Goal: Task Accomplishment & Management: Manage account settings

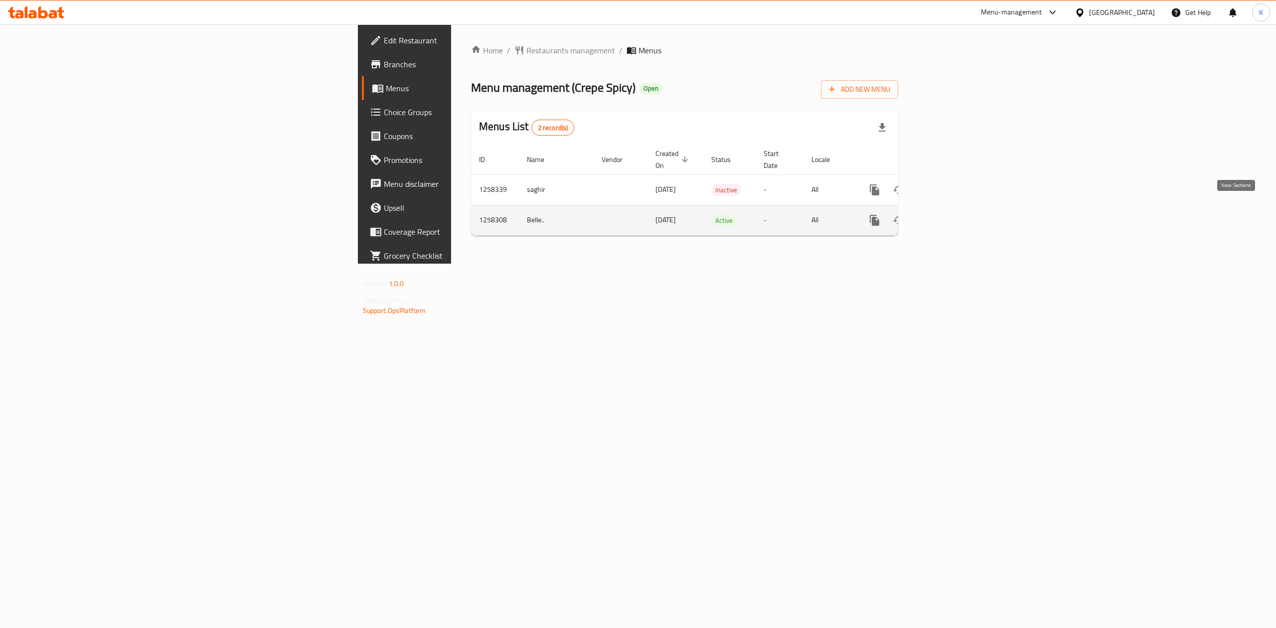
click at [952, 214] on icon "enhanced table" at bounding box center [946, 220] width 12 height 12
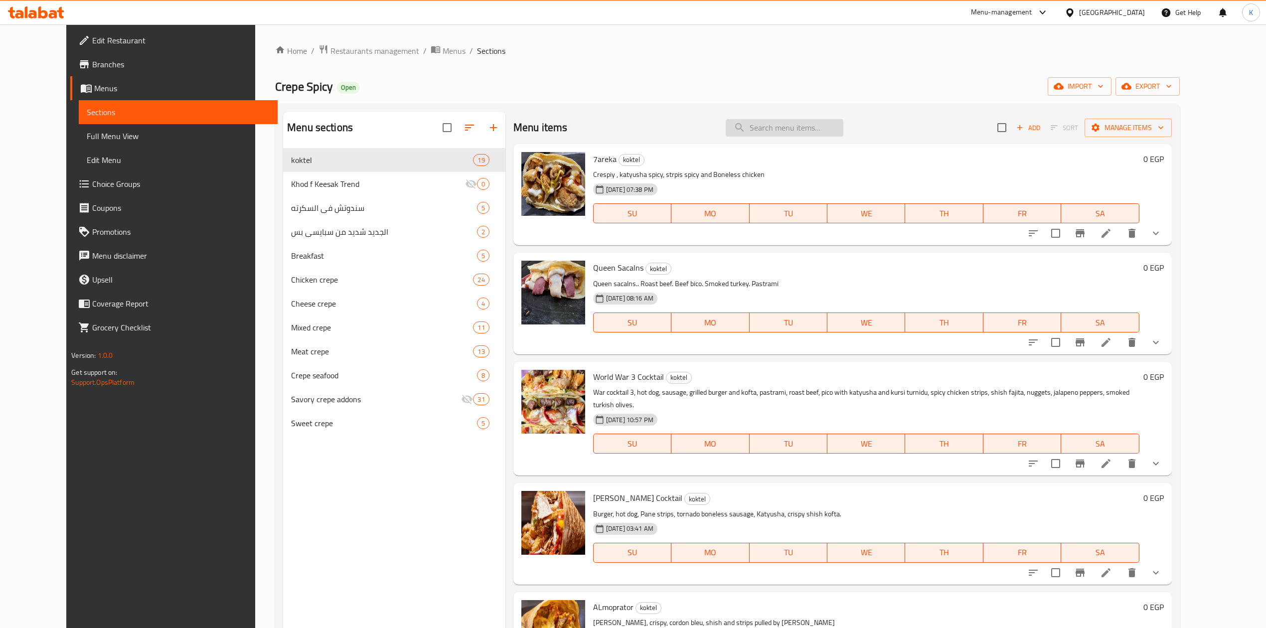
click at [794, 137] on input "search" at bounding box center [785, 127] width 118 height 17
paste input "Pane and hot dog Crepe"
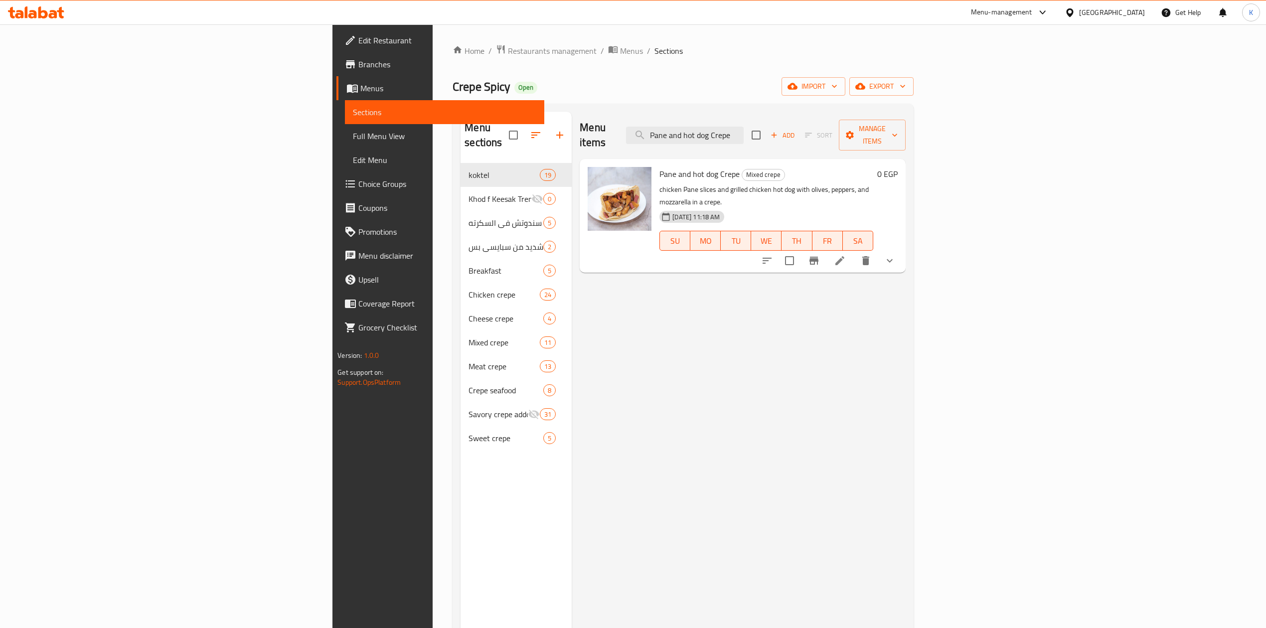
type input "Pane and hot dog Crepe"
click at [844, 256] on icon at bounding box center [839, 260] width 9 height 9
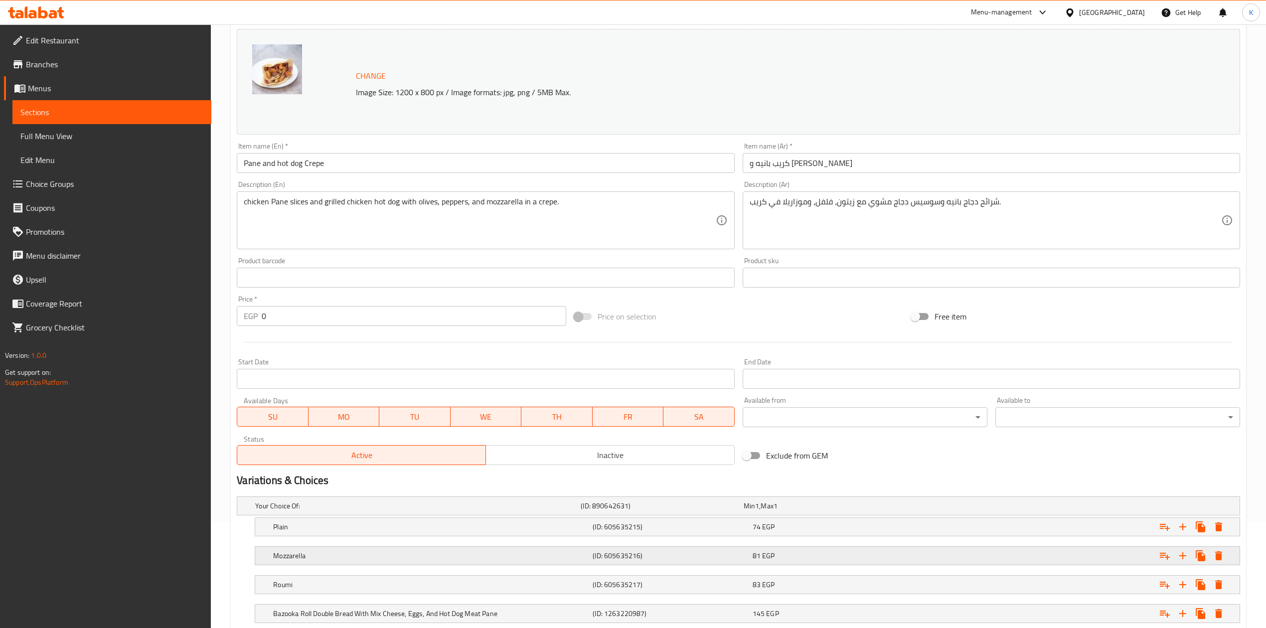
scroll to position [202, 0]
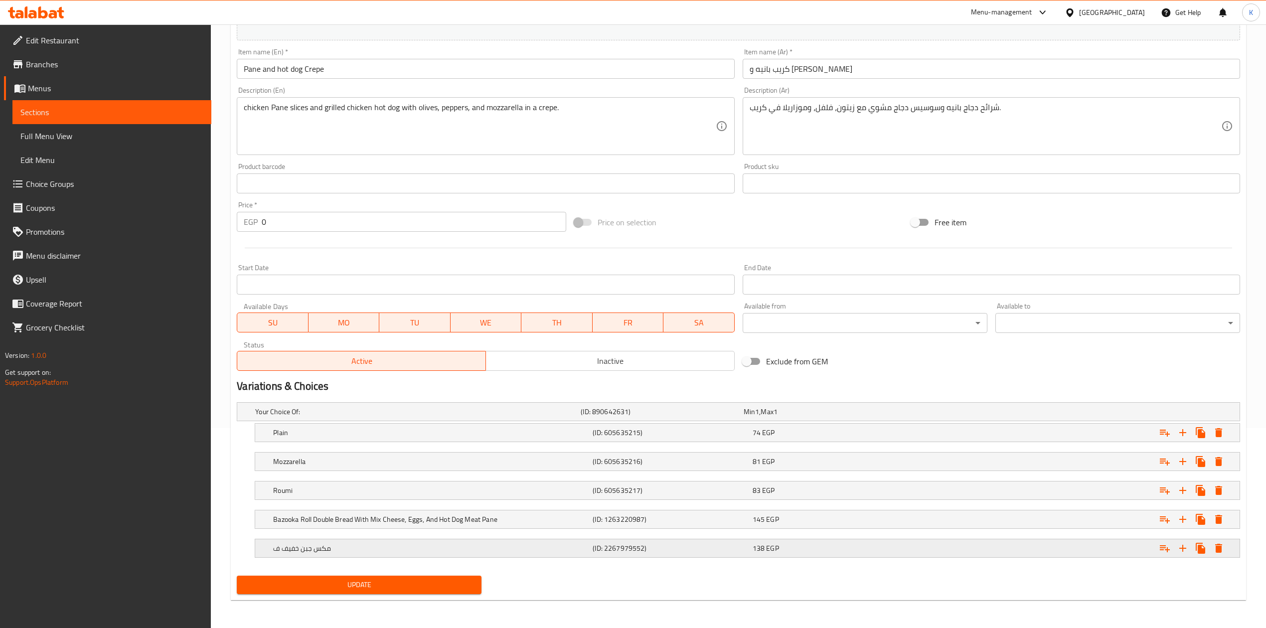
click at [502, 417] on h5 "مكس جبن خفيف ف" at bounding box center [415, 412] width 321 height 10
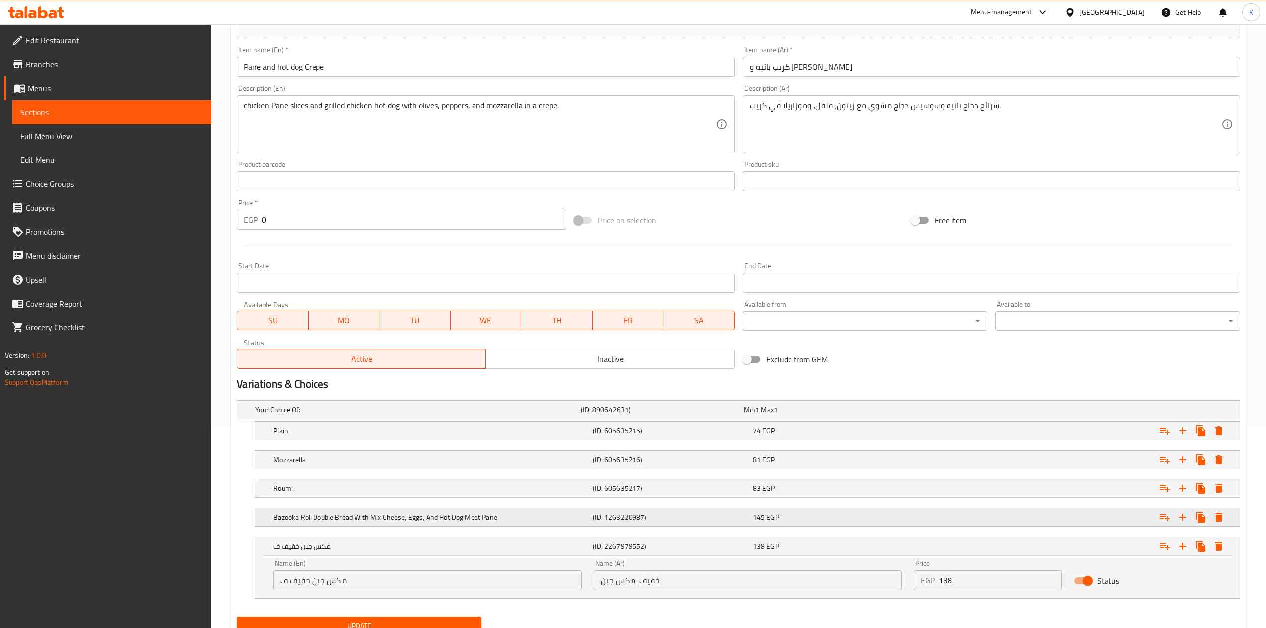
click at [807, 415] on div "145 EGP" at bounding box center [823, 410] width 158 height 10
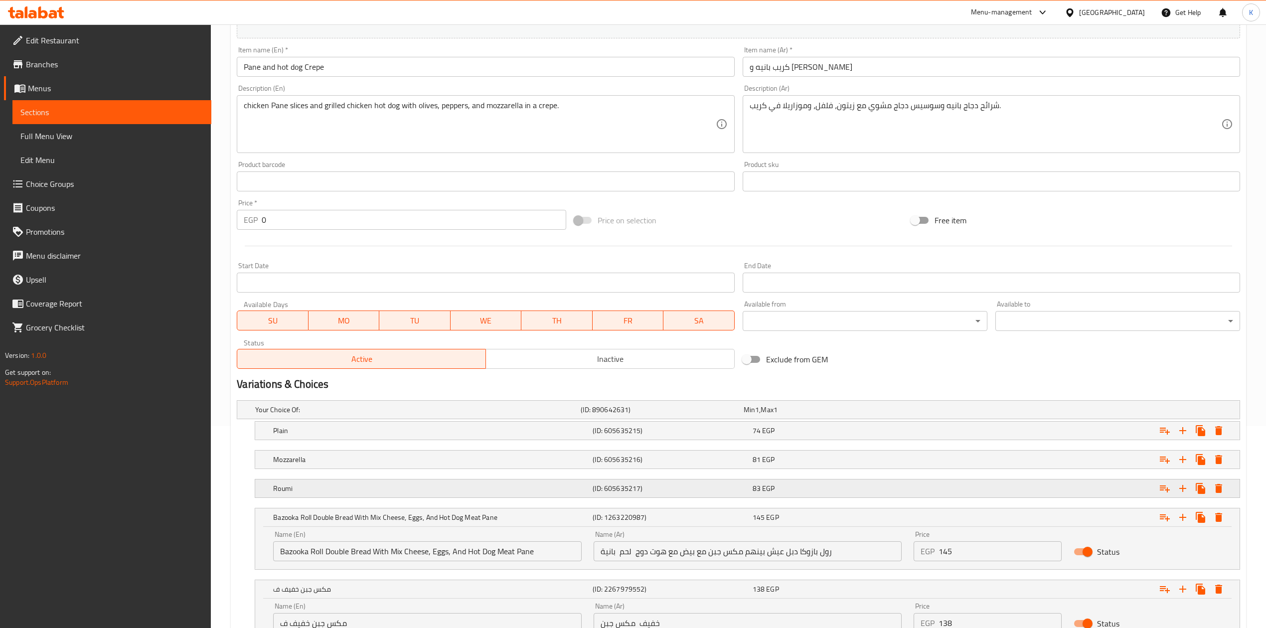
click at [812, 415] on div "83 EGP" at bounding box center [823, 410] width 158 height 10
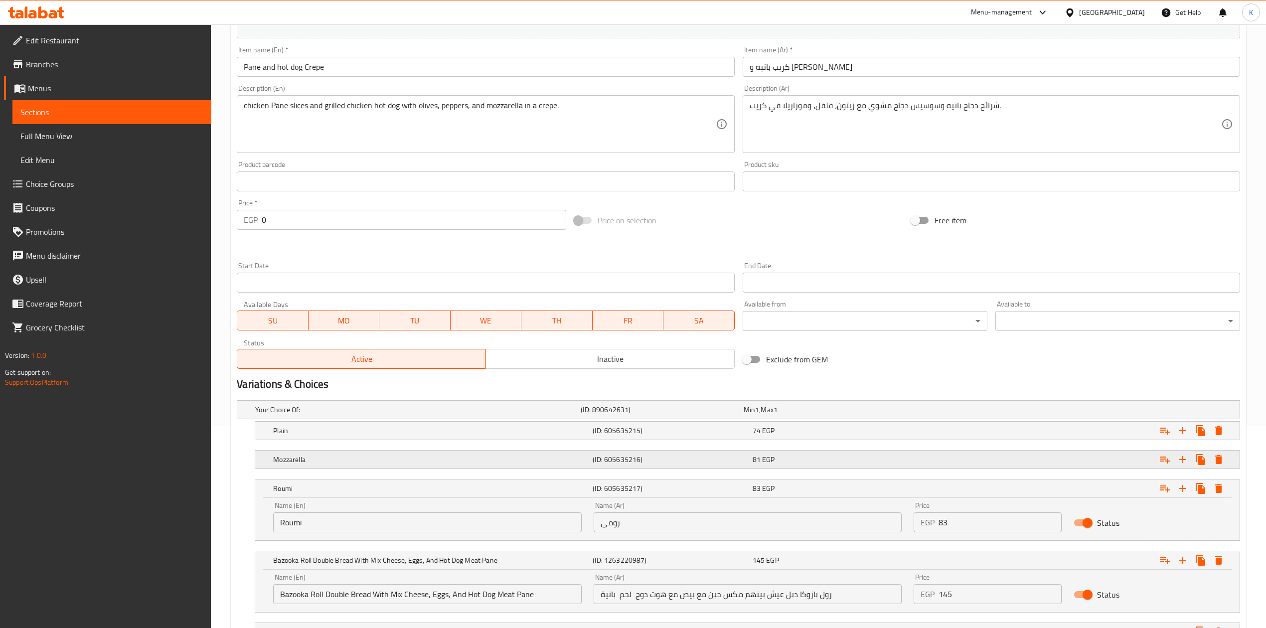
click at [812, 415] on div "81 EGP" at bounding box center [823, 410] width 158 height 10
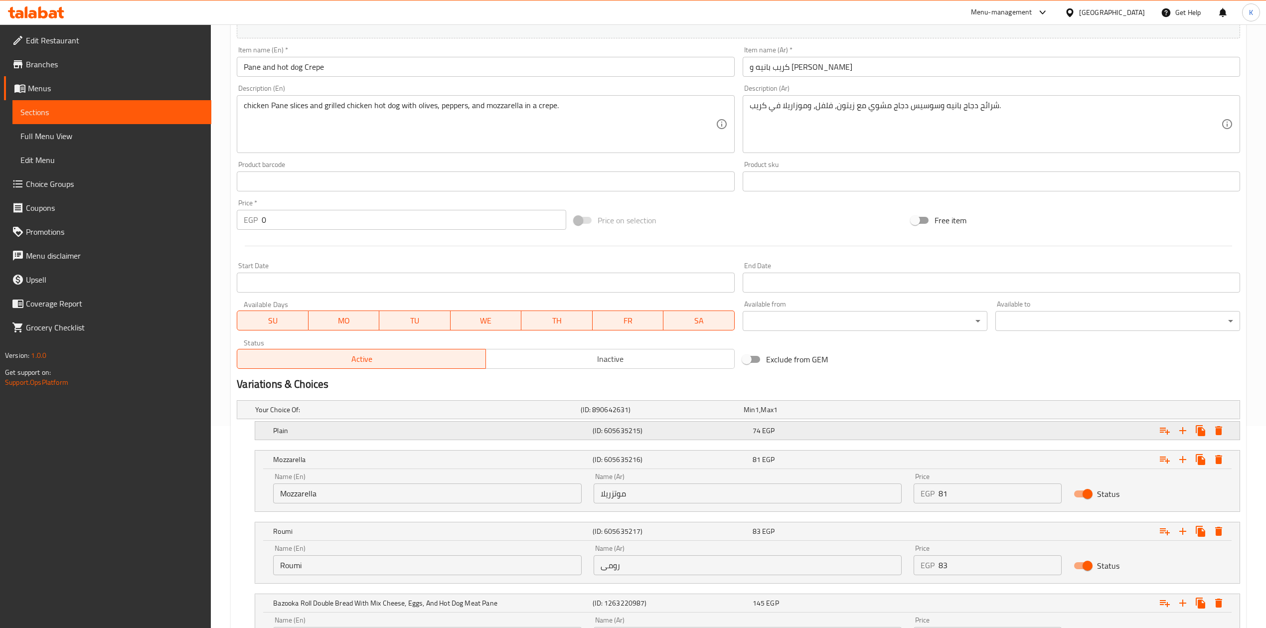
click at [806, 415] on div "74 EGP" at bounding box center [823, 410] width 158 height 10
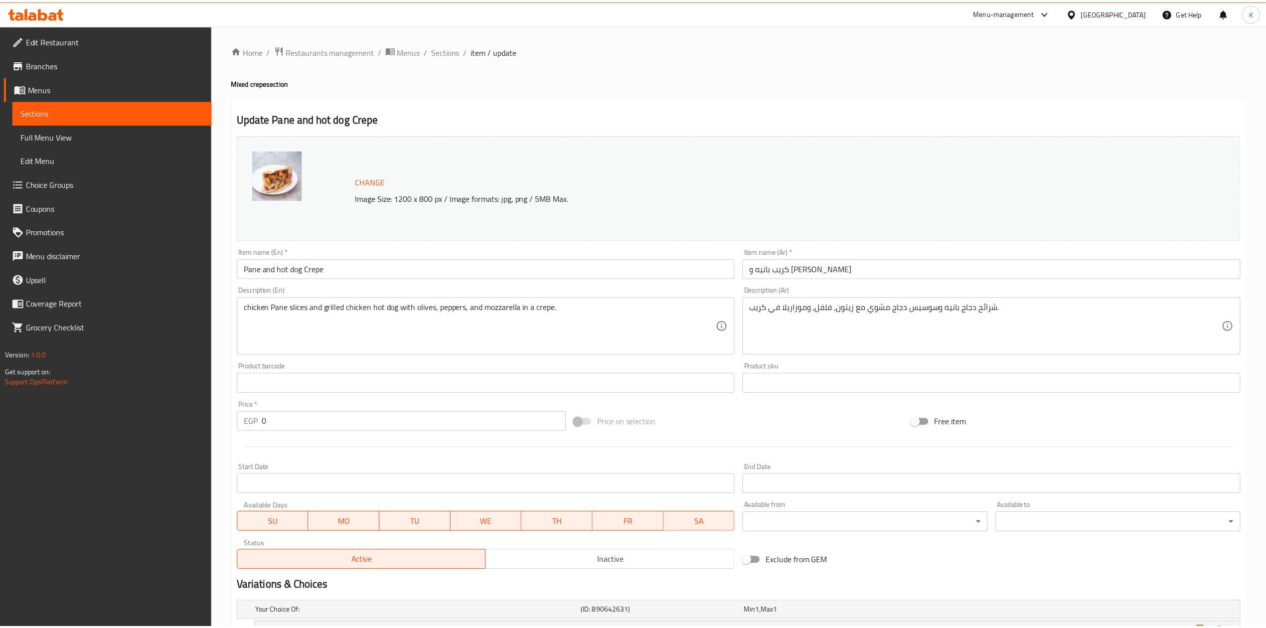
scroll to position [417, 0]
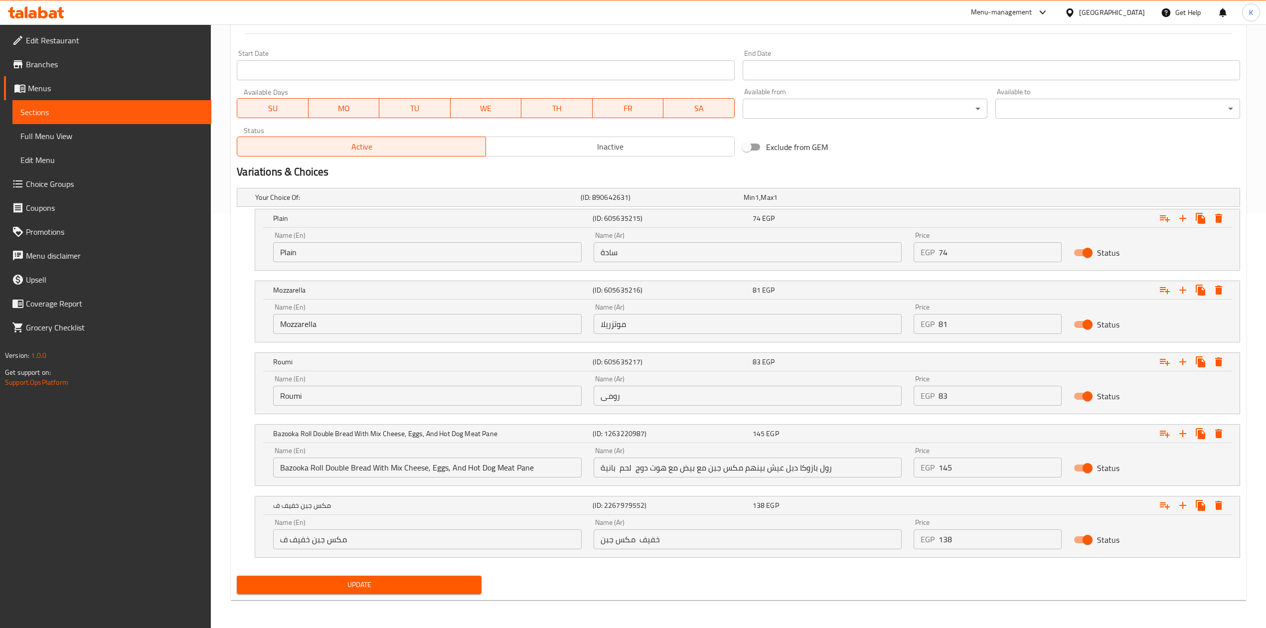
click at [424, 543] on input "مكس جبن خفيف ف" at bounding box center [427, 539] width 308 height 20
type input "مكس جبن خفيف ف"
click at [678, 543] on input "خفيف مكس جبن" at bounding box center [748, 539] width 308 height 20
click at [848, 541] on input "خفيف مكس جبن" at bounding box center [748, 539] width 308 height 20
click at [872, 540] on input "خفيف مكس جبن" at bounding box center [748, 539] width 308 height 20
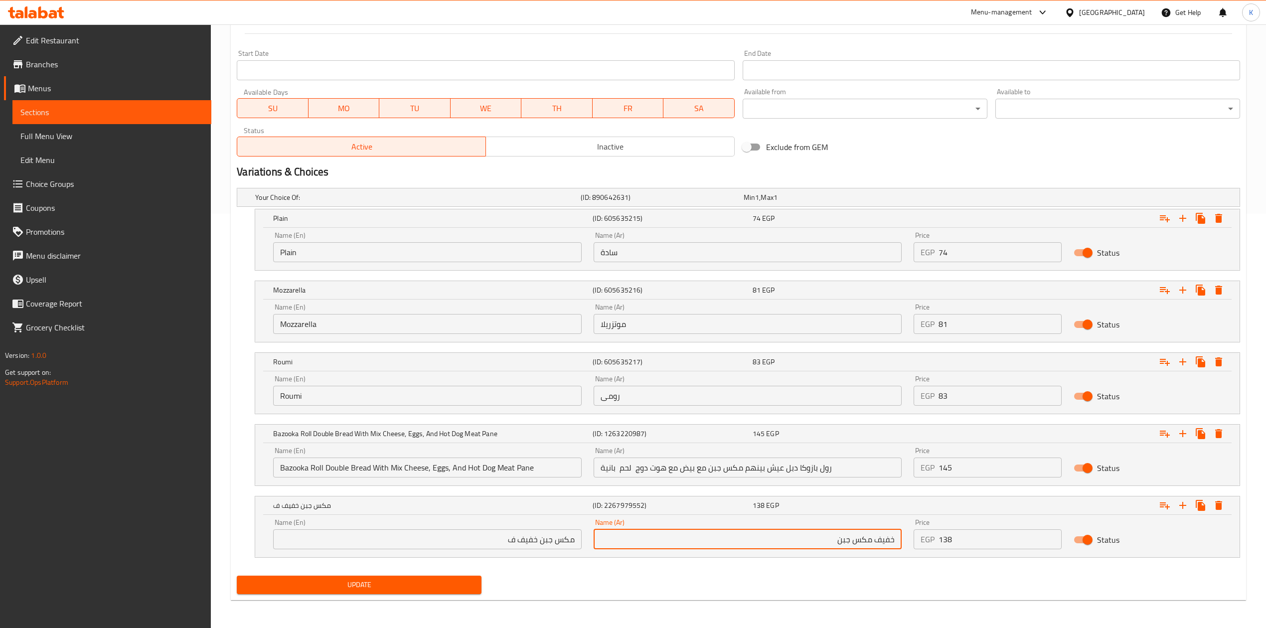
click at [860, 540] on input "خفيف مكس جبن" at bounding box center [748, 539] width 308 height 20
type input "خفيف مكس جبن"
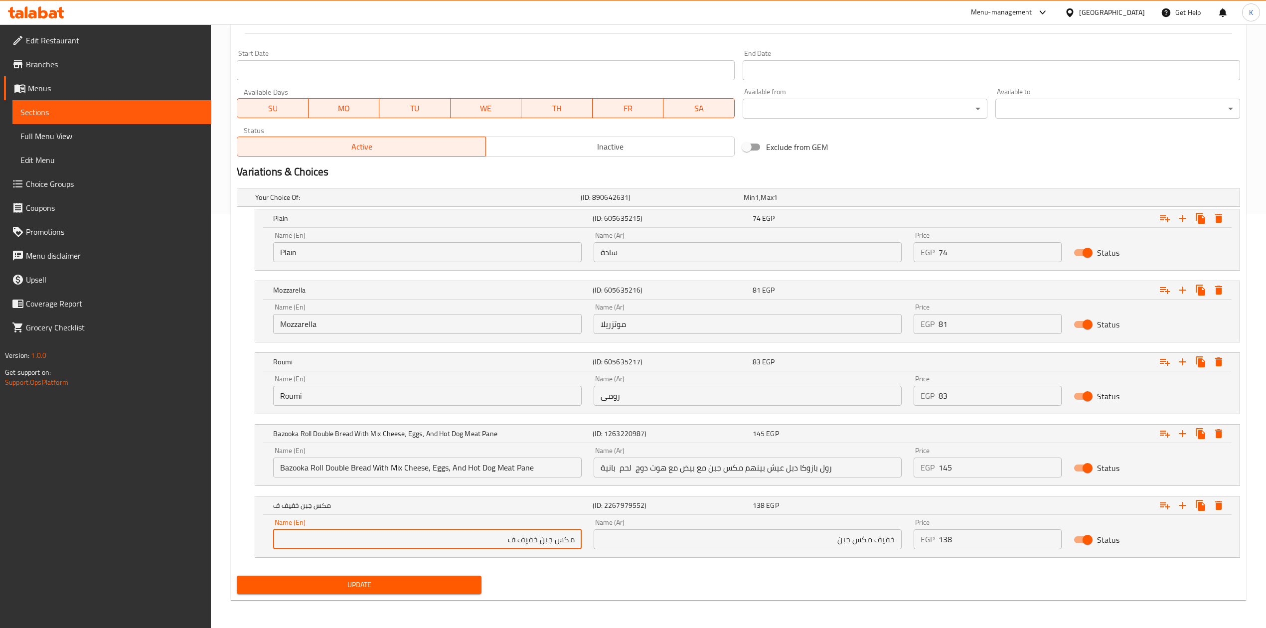
click at [538, 539] on input "مكس جبن خفيف ف" at bounding box center [427, 539] width 308 height 20
paste input "Light mixed cheese"
click at [326, 539] on input "Light mixed cheese" at bounding box center [427, 539] width 308 height 20
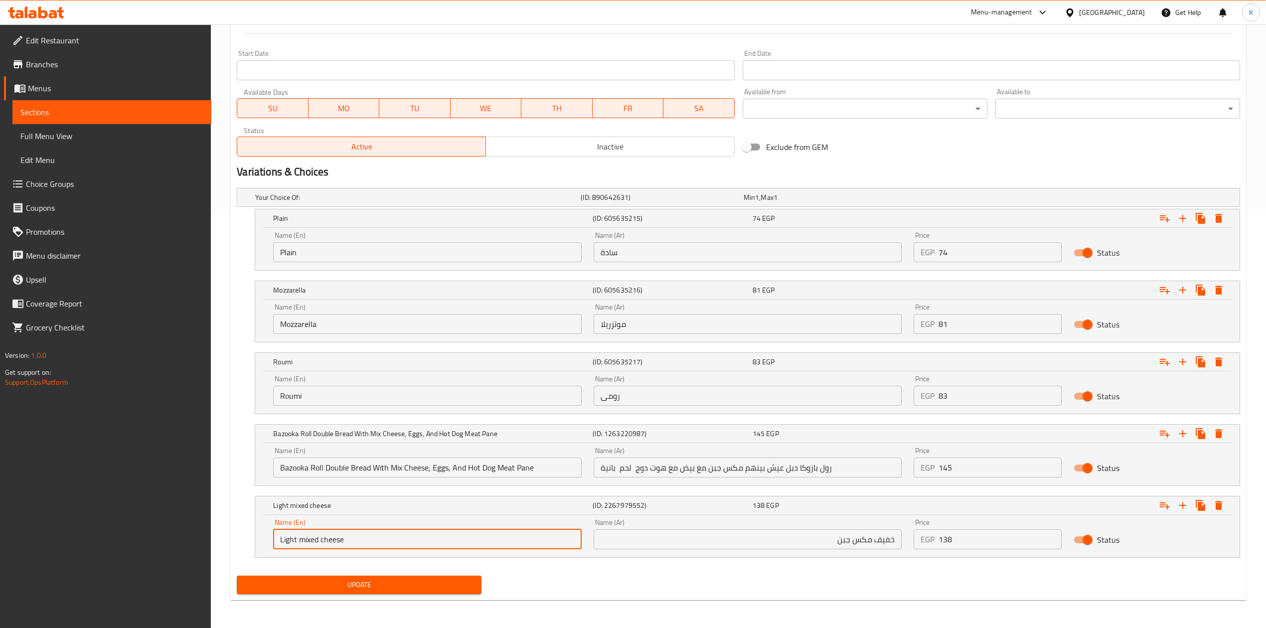
click at [326, 539] on input "Light mixed cheese" at bounding box center [427, 539] width 308 height 20
type input "Light Mixed Cheese"
click at [411, 580] on span "Update" at bounding box center [359, 585] width 229 height 12
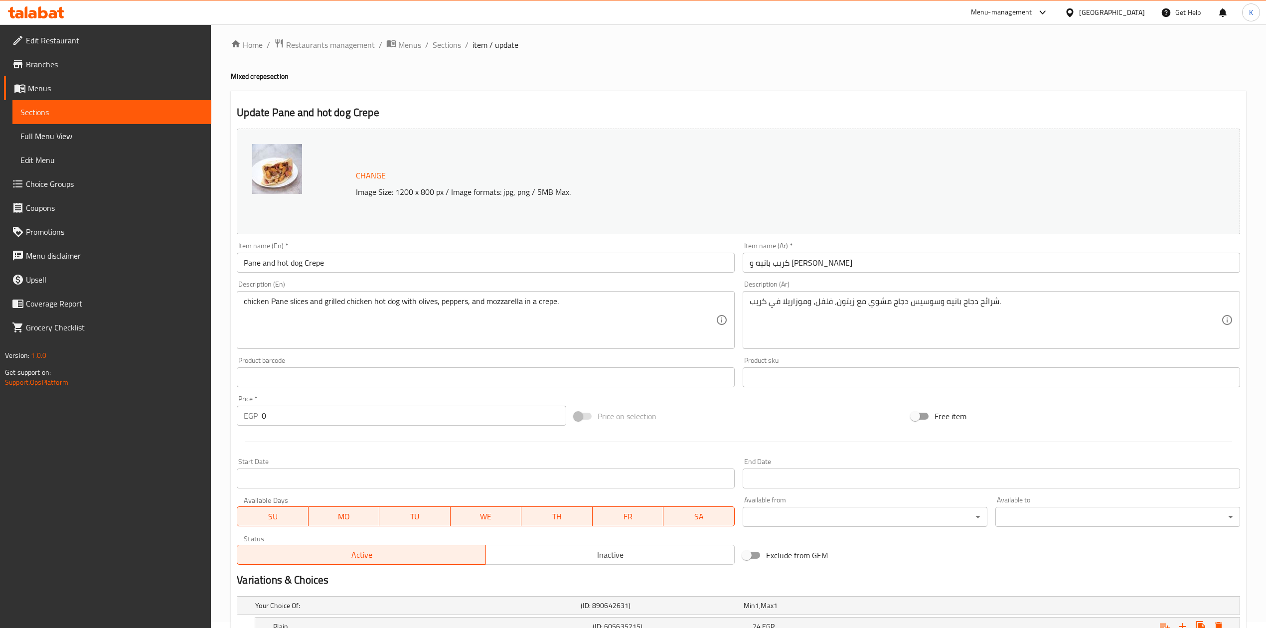
scroll to position [0, 0]
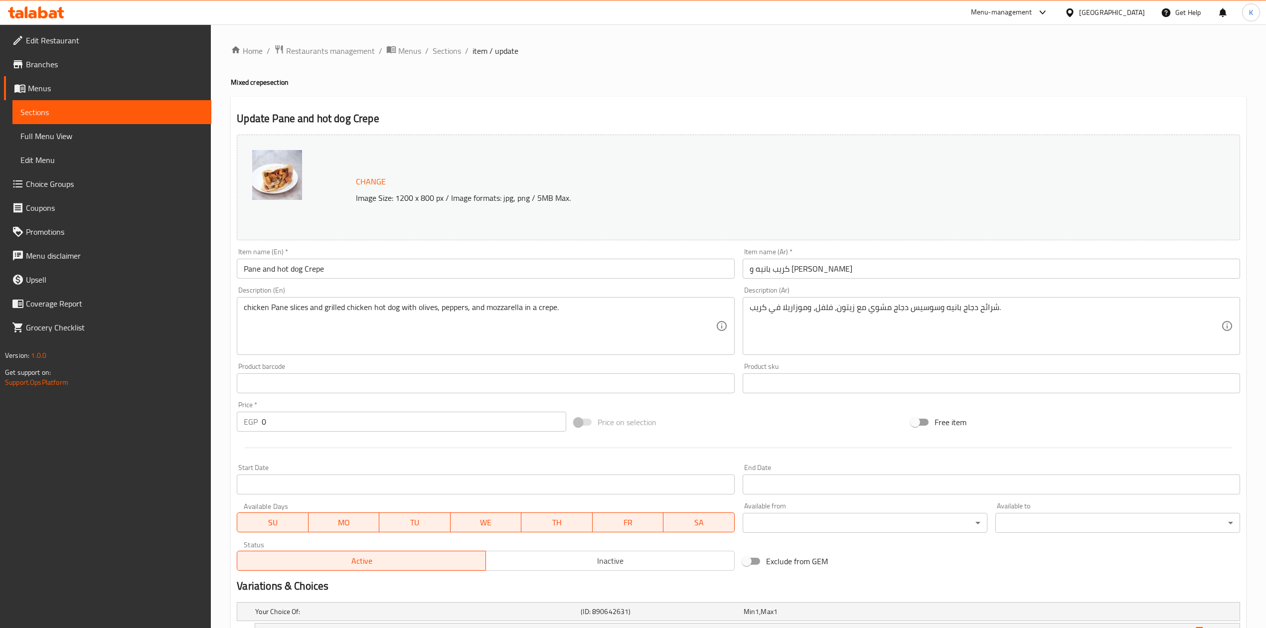
click at [120, 114] on span "Sections" at bounding box center [111, 112] width 183 height 12
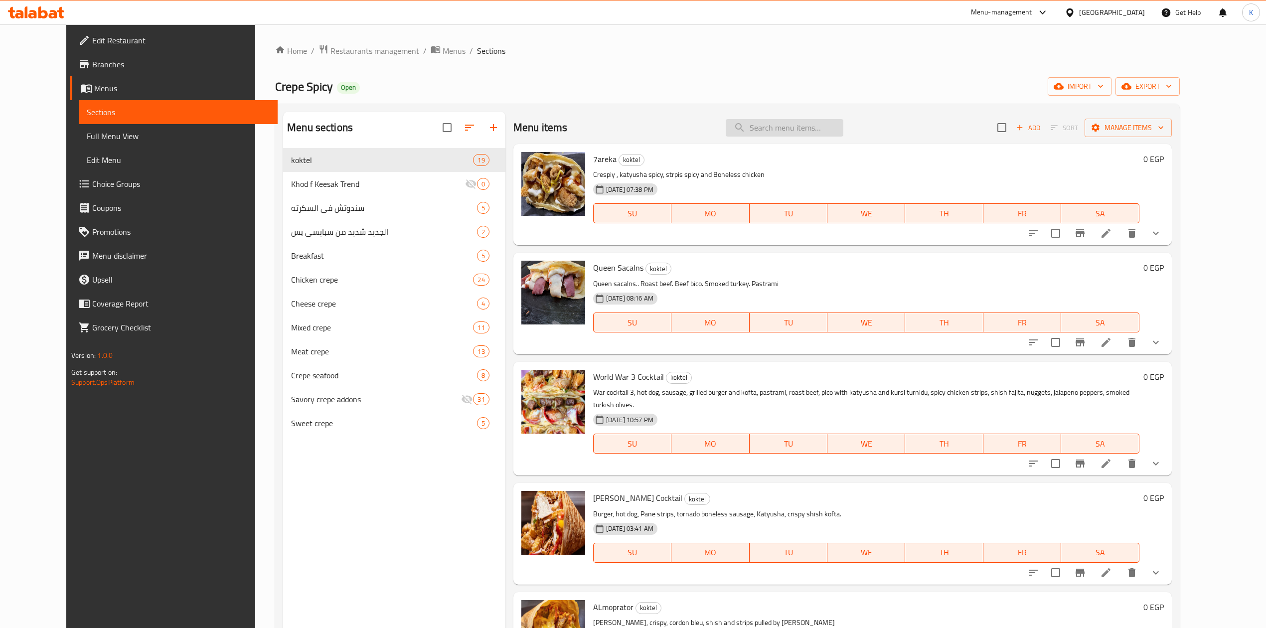
click at [816, 130] on input "search" at bounding box center [785, 127] width 118 height 17
paste input "Burger and pane Crepe"
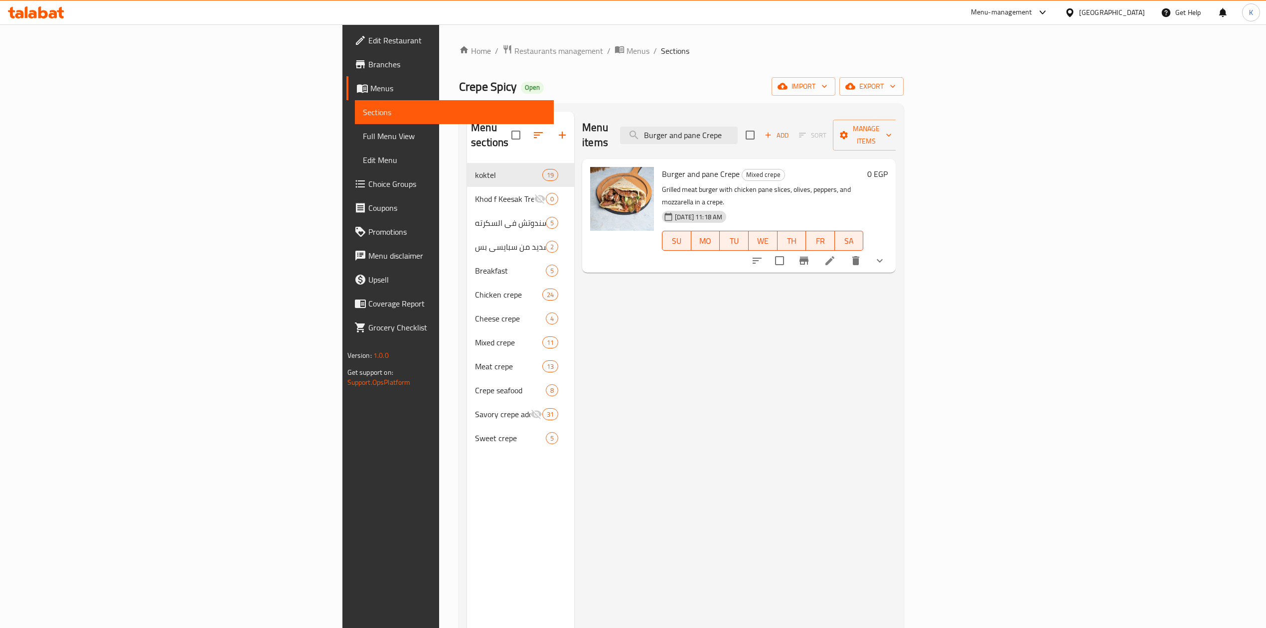
type input "Burger and pane Crepe"
click at [834, 256] on icon at bounding box center [829, 260] width 9 height 9
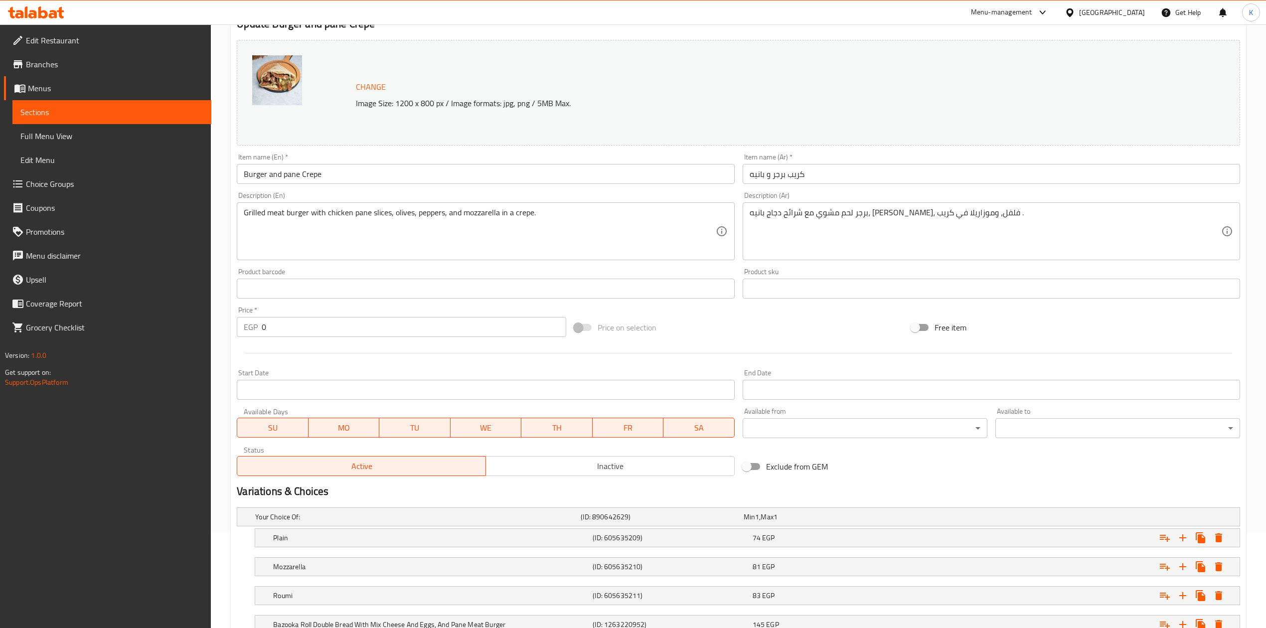
scroll to position [202, 0]
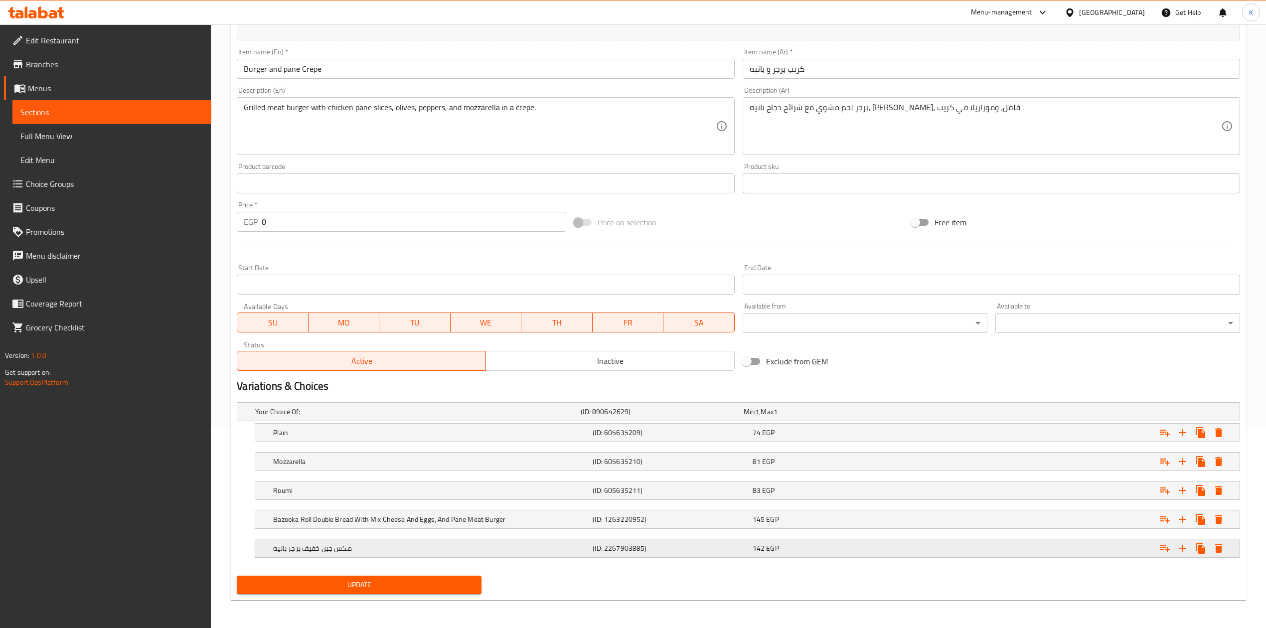
click at [437, 417] on h5 "مكس جبن خفيف برجر بانيه" at bounding box center [415, 412] width 321 height 10
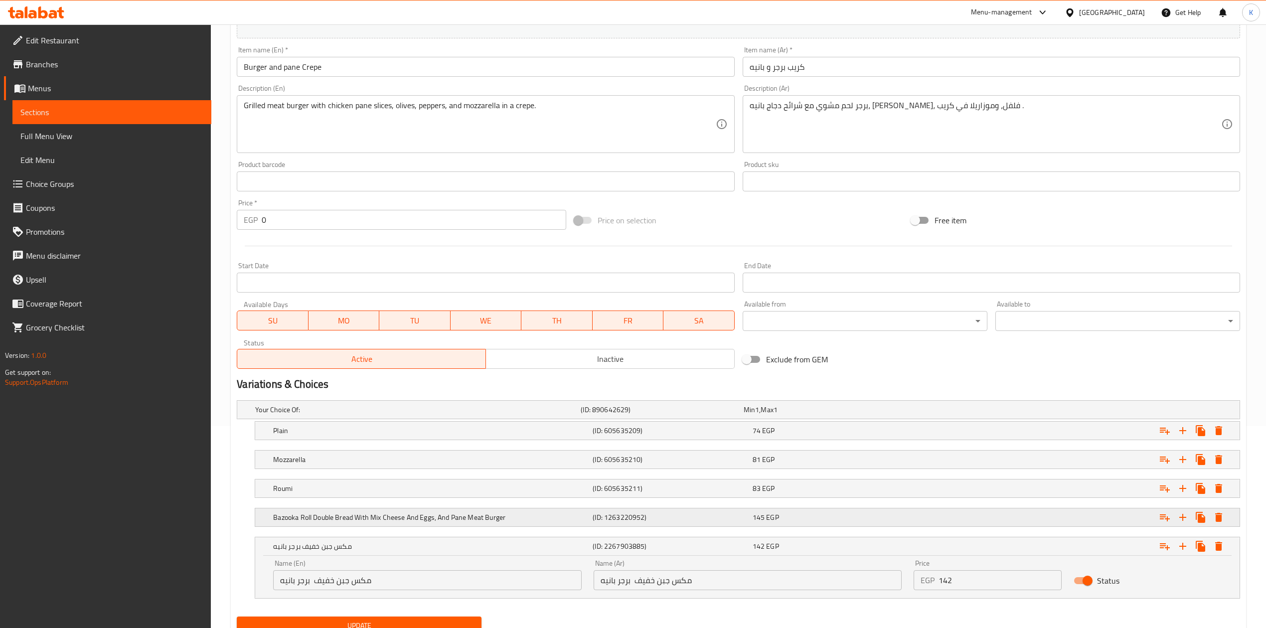
click at [718, 415] on h5 "(ID: 1263220952)" at bounding box center [660, 410] width 158 height 10
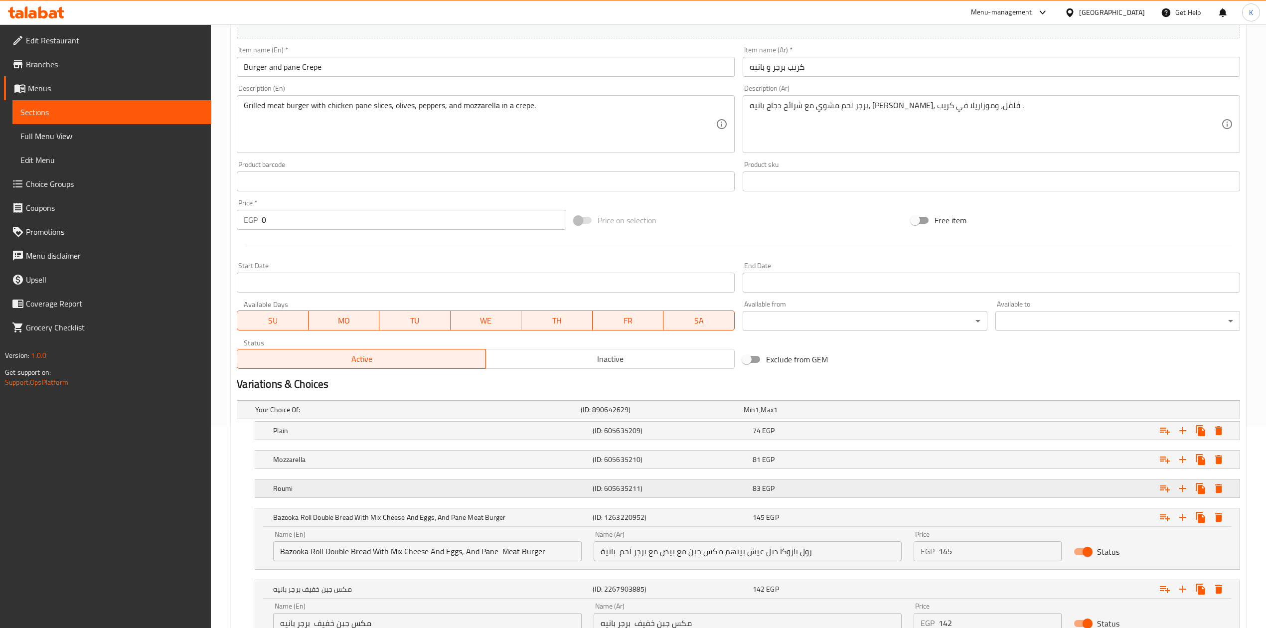
click at [688, 415] on h5 "(ID: 605635211)" at bounding box center [660, 410] width 158 height 10
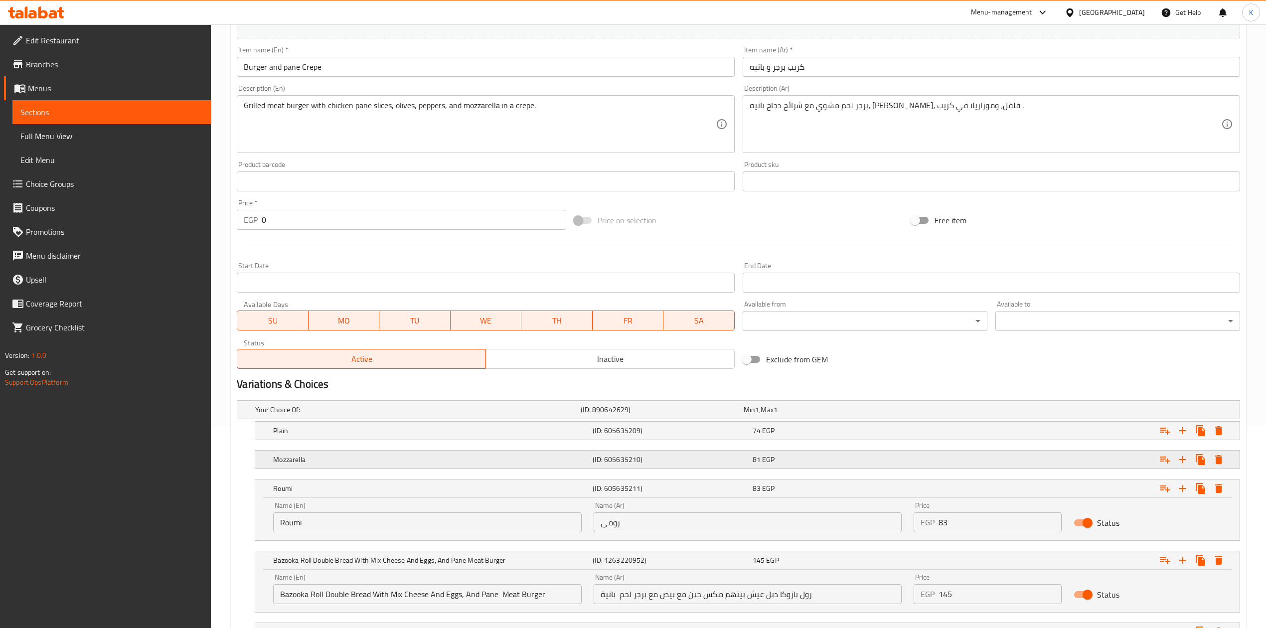
click at [681, 415] on h5 "(ID: 605635210)" at bounding box center [660, 410] width 158 height 10
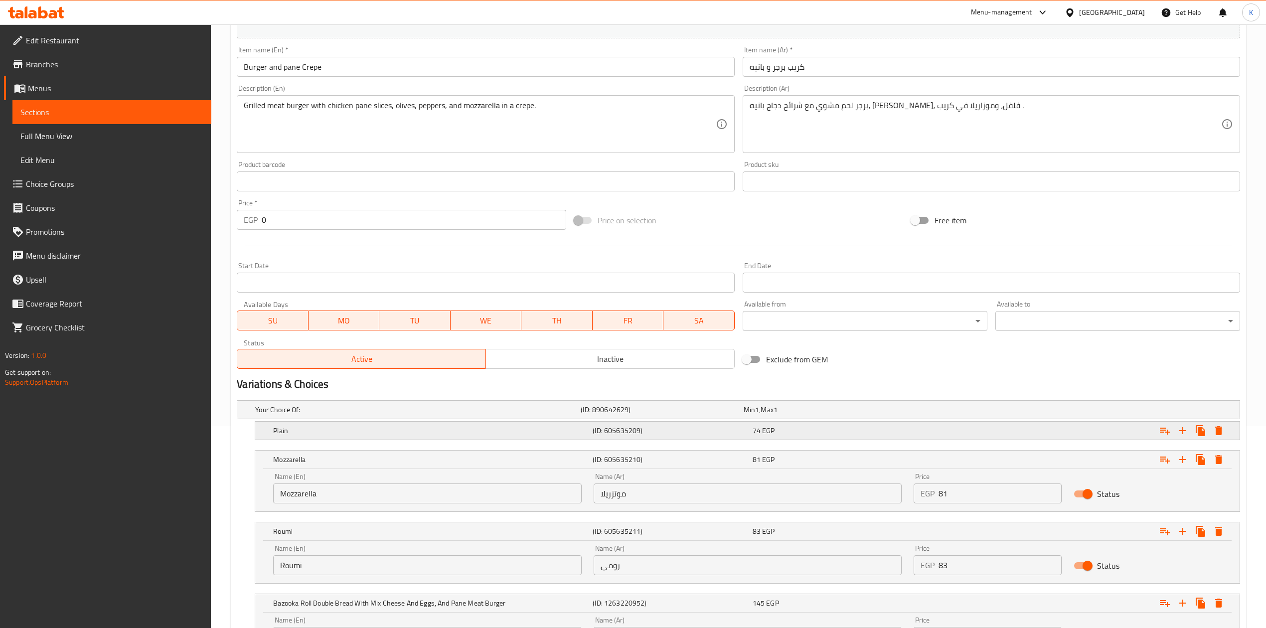
click at [681, 415] on h5 "(ID: 605635209)" at bounding box center [660, 410] width 158 height 10
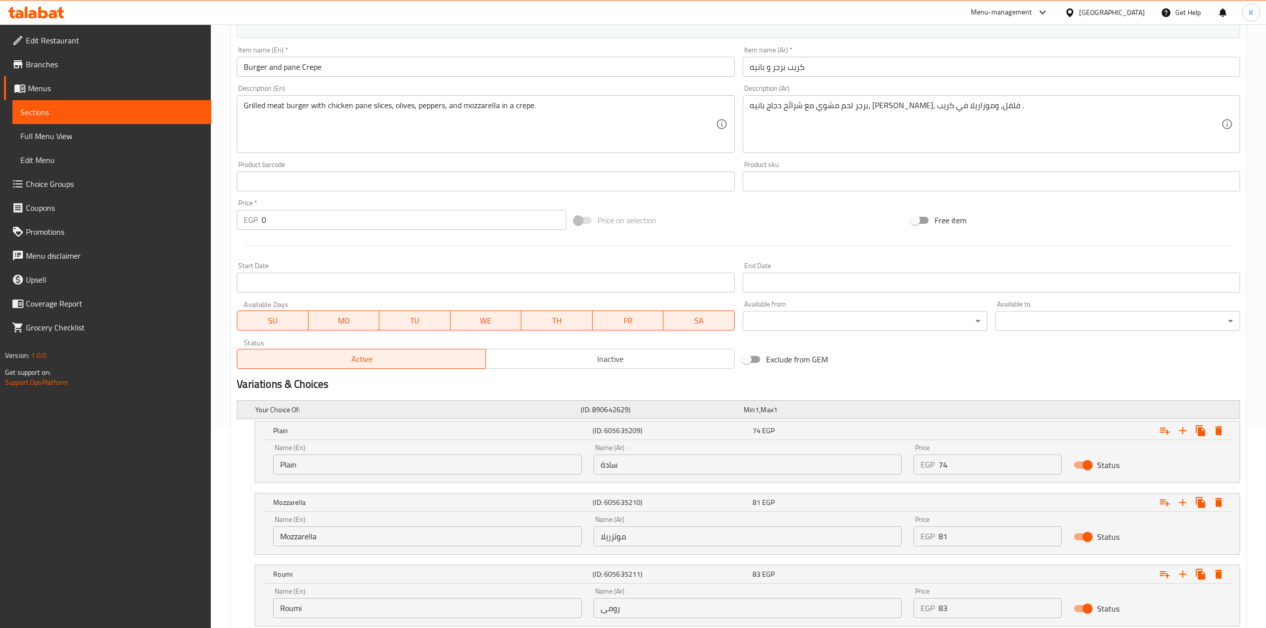
click at [702, 404] on div "(ID: 890642629)" at bounding box center [660, 410] width 162 height 14
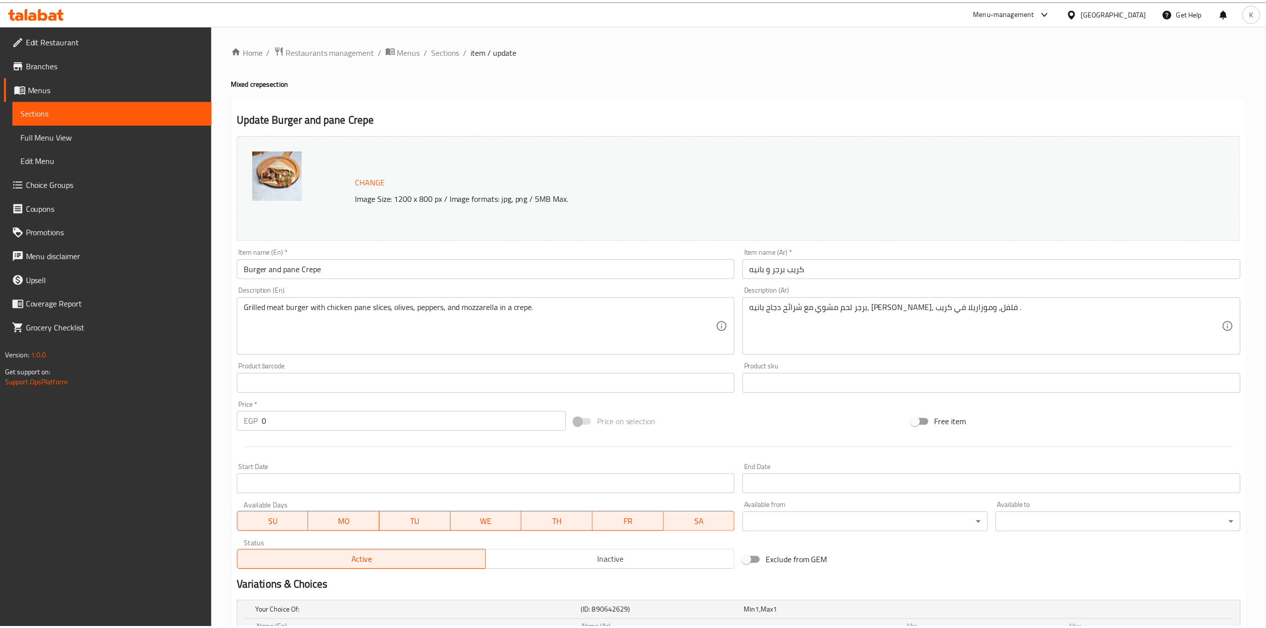
scroll to position [459, 0]
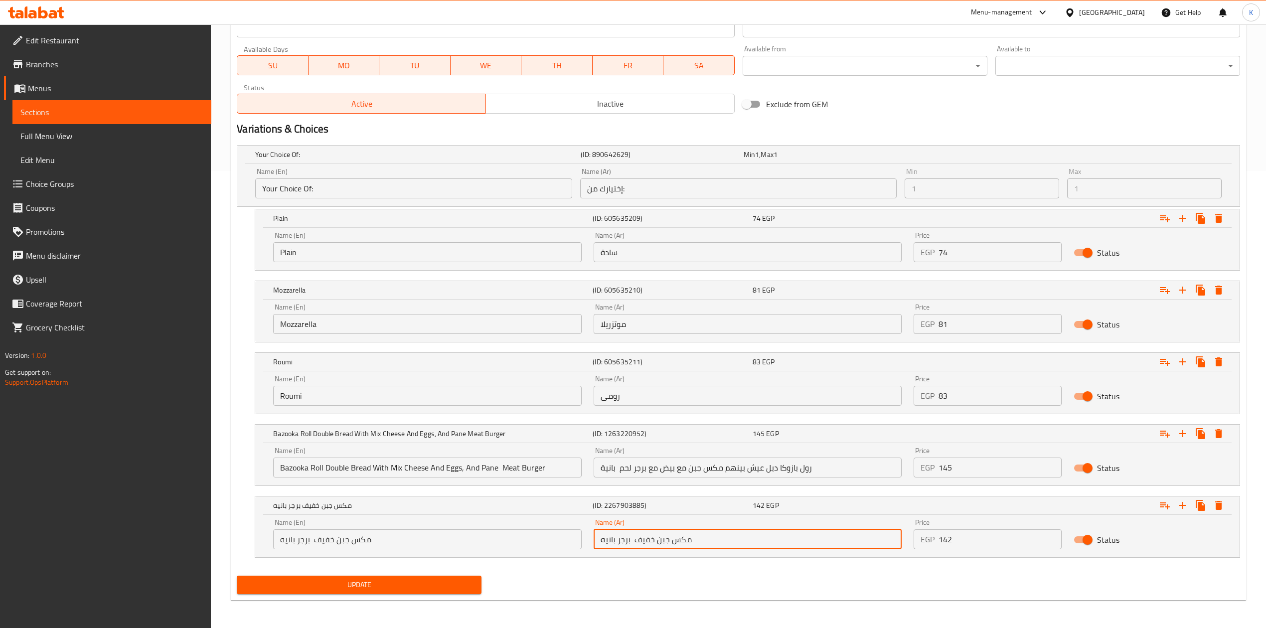
click at [708, 538] on input "مكس جبن خفيف برجر بانيه" at bounding box center [748, 539] width 308 height 20
click at [836, 541] on input "مكس جبن خفيف برجر بانيه" at bounding box center [748, 539] width 308 height 20
click at [871, 542] on input "مكس جبن خفيف برجر بانيه" at bounding box center [748, 539] width 308 height 20
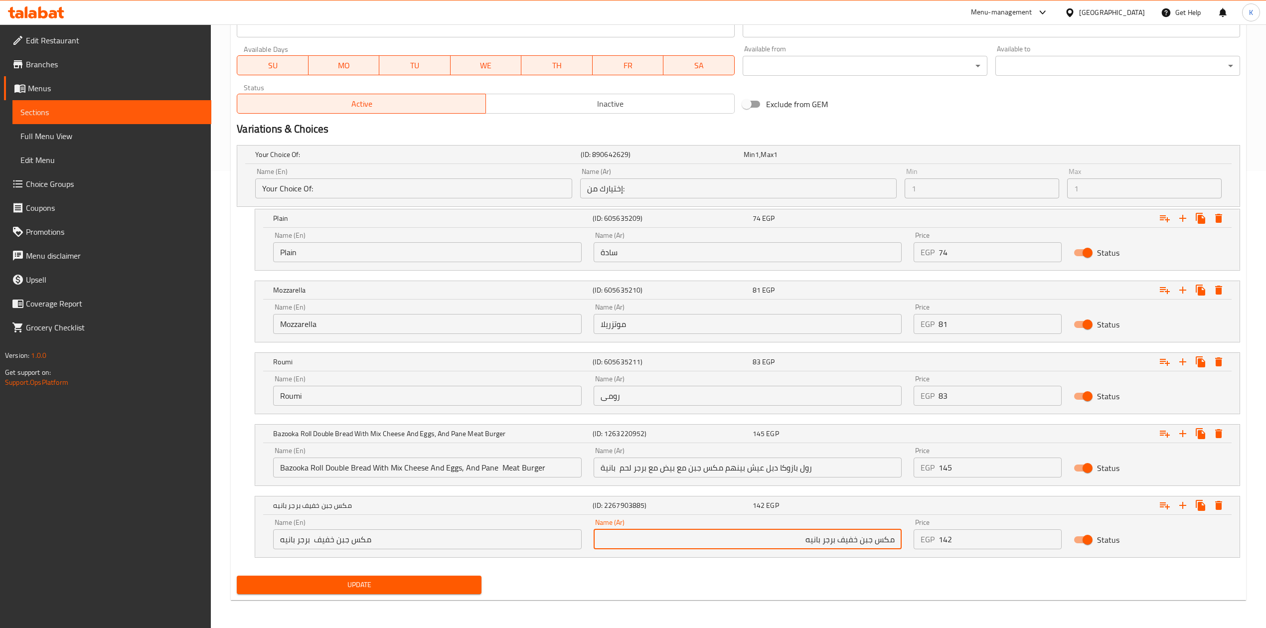
type input "مكس جبن خفيف برجر بانيه"
click at [342, 542] on input "مكس جبن خفيف برجر بانيه" at bounding box center [427, 539] width 308 height 20
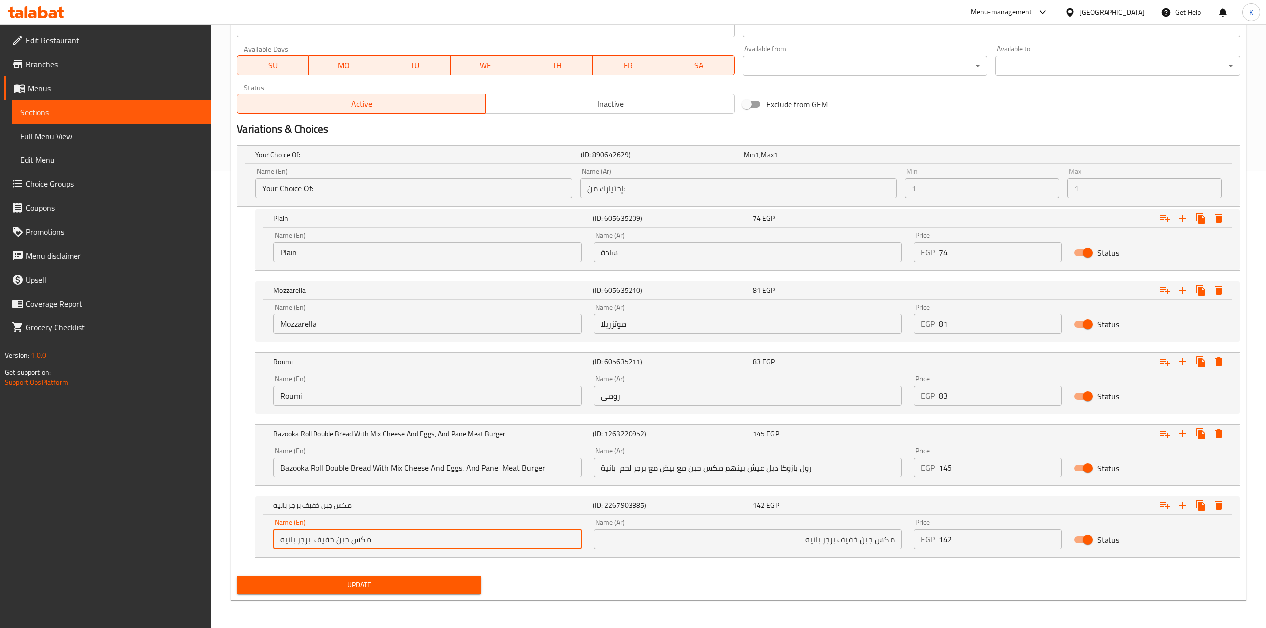
click at [342, 542] on input "مكس جبن خفيف برجر بانيه" at bounding box center [427, 539] width 308 height 20
paste input "Light cheese mixed burger breaded"
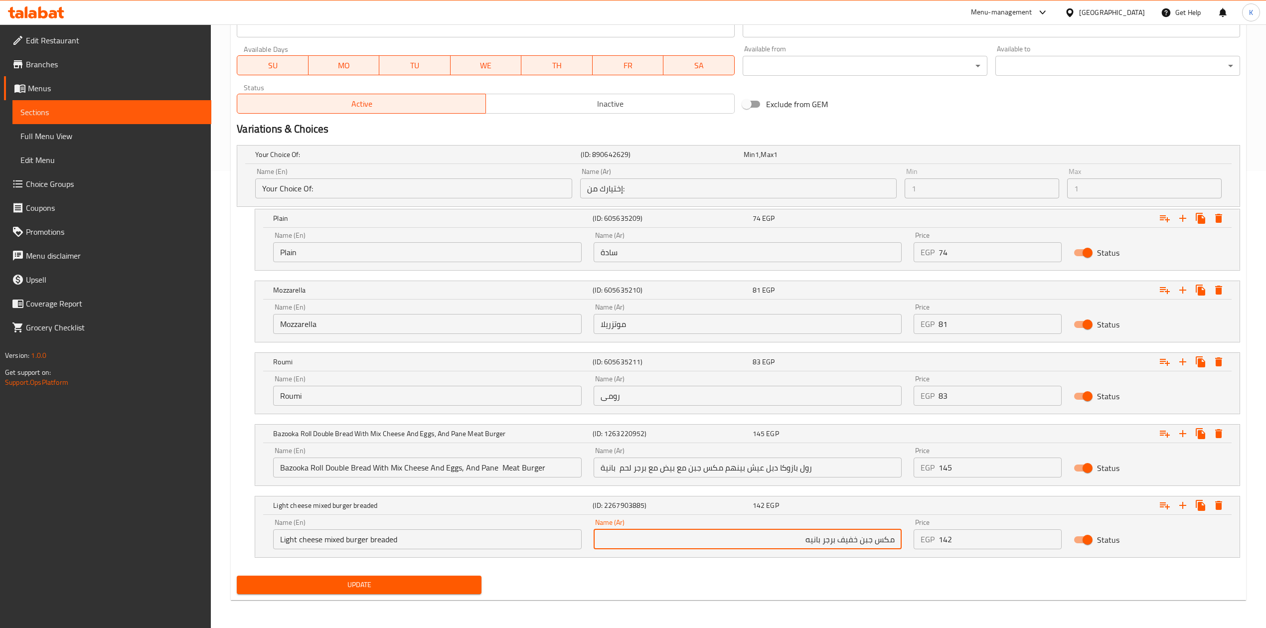
click at [814, 539] on input "مكس جبن خفيف برجر بانيه" at bounding box center [748, 539] width 308 height 20
click at [386, 539] on input "Light cheese mixed burger breaded" at bounding box center [427, 539] width 308 height 20
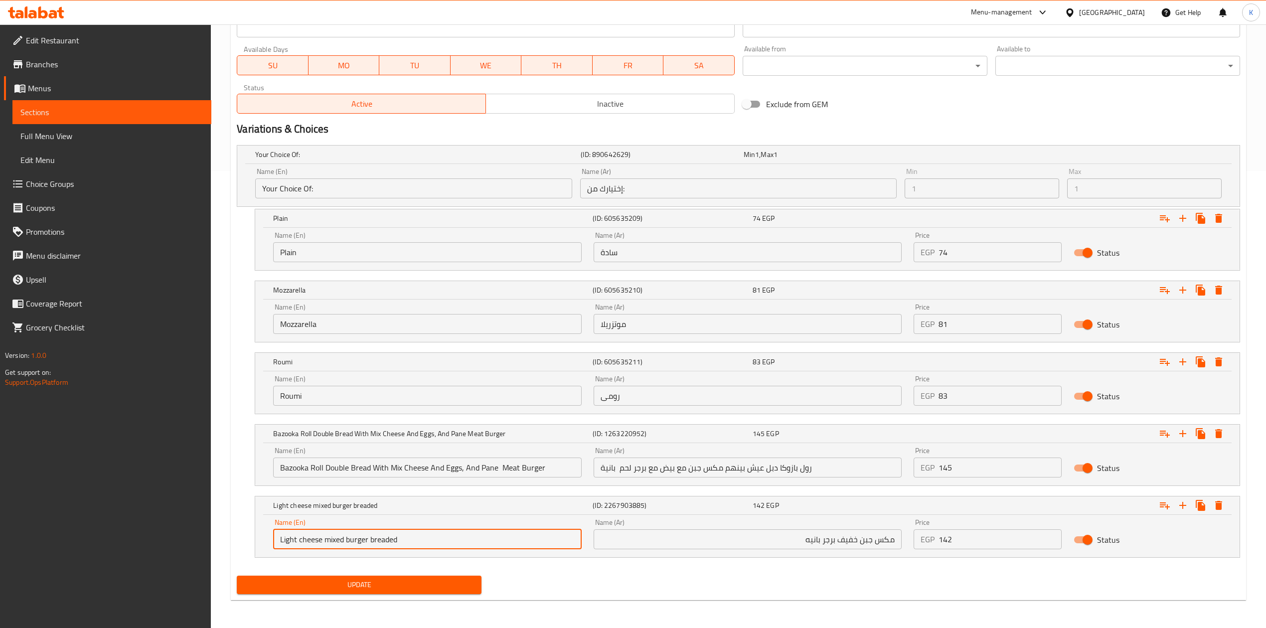
click at [386, 539] on input "Light cheese mixed burger breaded" at bounding box center [427, 539] width 308 height 20
paste input "Chicken Pane"
click at [377, 541] on input "Light cheese mixed burger Chicken Pane" at bounding box center [427, 539] width 308 height 20
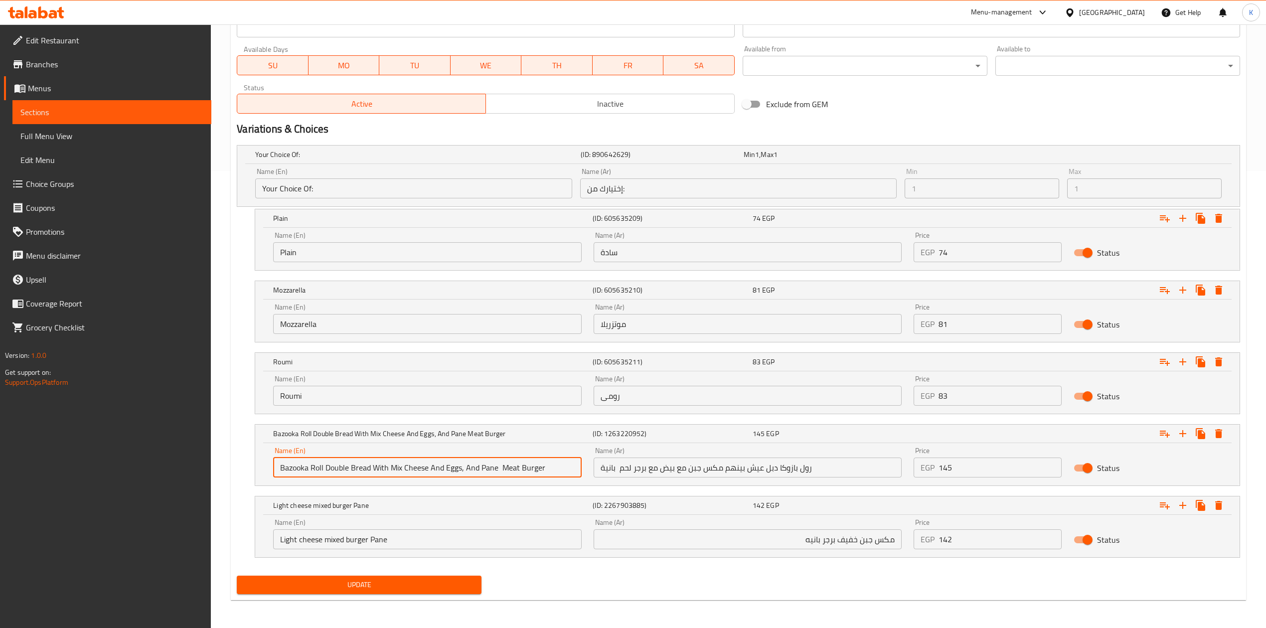
drag, startPoint x: 427, startPoint y: 468, endPoint x: 391, endPoint y: 468, distance: 35.4
click at [391, 468] on input "Bazooka Roll Double Bread With Mix Cheese And Eggs, And Pane Meat Burger" at bounding box center [427, 467] width 308 height 20
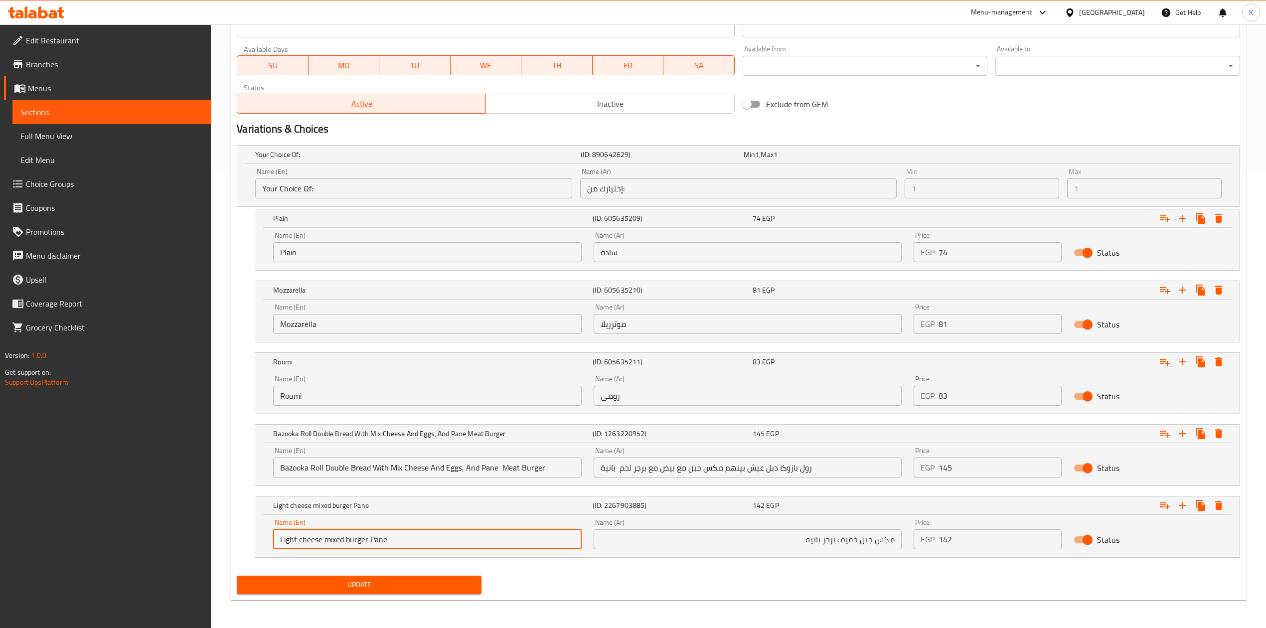
drag, startPoint x: 299, startPoint y: 541, endPoint x: 342, endPoint y: 541, distance: 42.9
click at [342, 541] on input "Light cheese mixed burger Pane" at bounding box center [427, 539] width 308 height 20
paste input "Mix Cheese"
click at [339, 539] on input "Light Mix Cheese burger Pane" at bounding box center [427, 539] width 308 height 20
click at [390, 544] on input "Light Mix Cheese Burger Pane" at bounding box center [427, 539] width 308 height 20
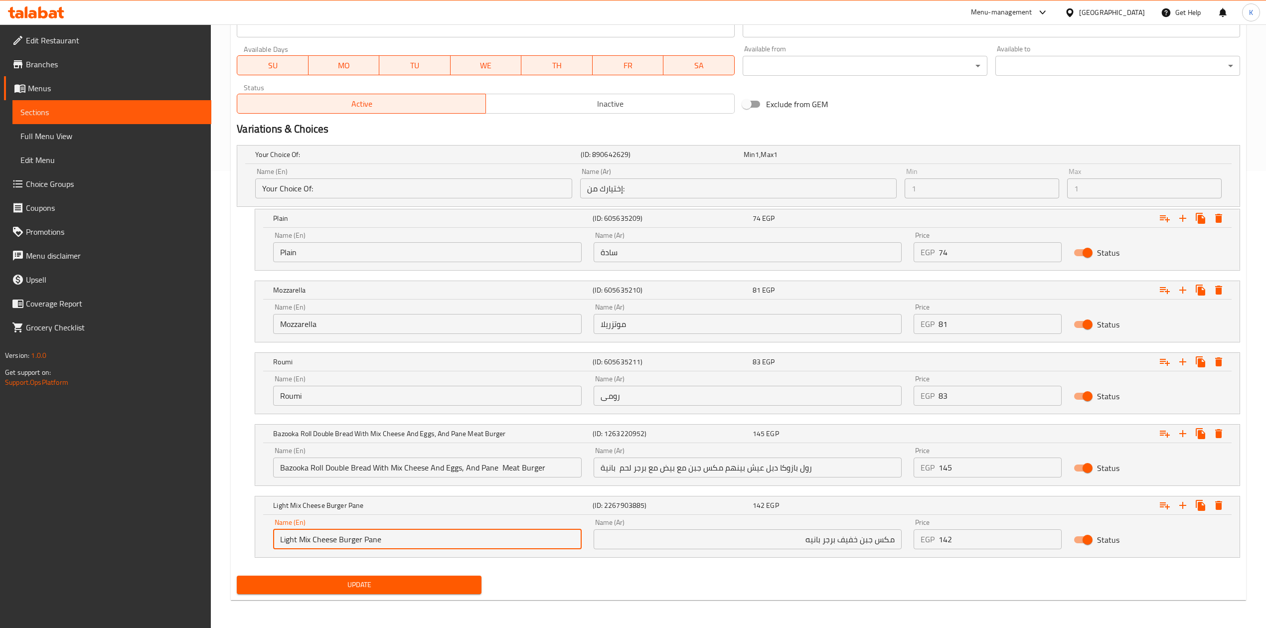
type input "Light Mix Cheese Burger Pane"
click at [742, 542] on input "مكس جبن خفيف برجر بانيه" at bounding box center [748, 539] width 308 height 20
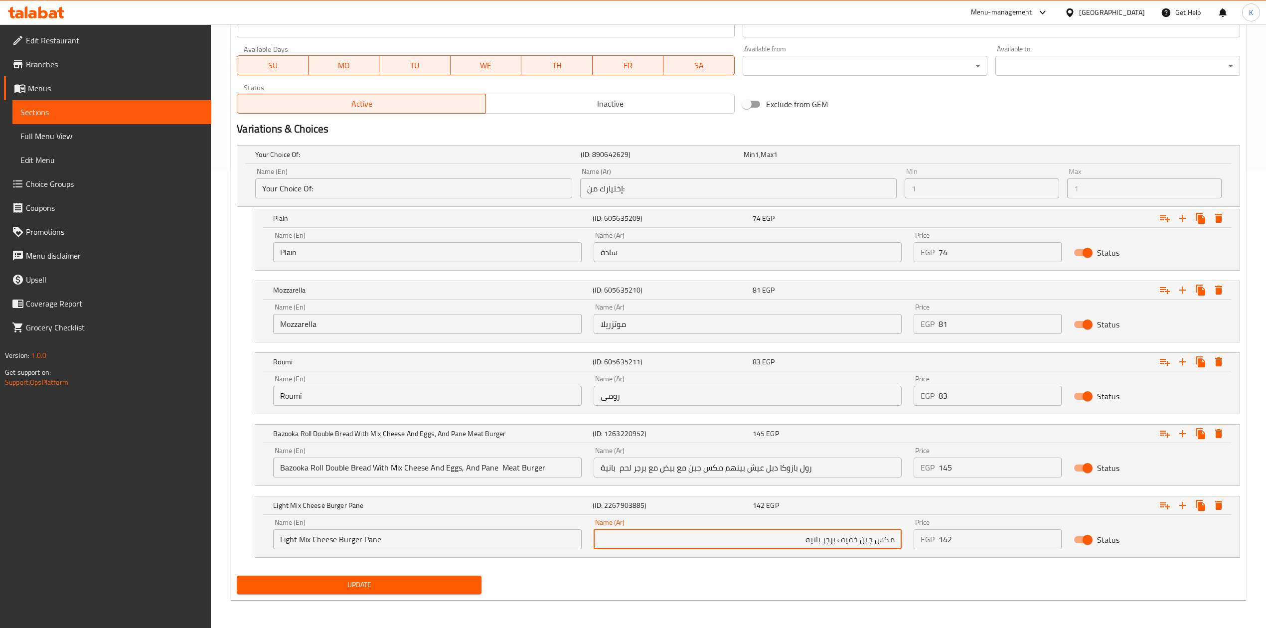
click at [442, 542] on input "Light Mix Cheese Burger Pane" at bounding box center [427, 539] width 308 height 20
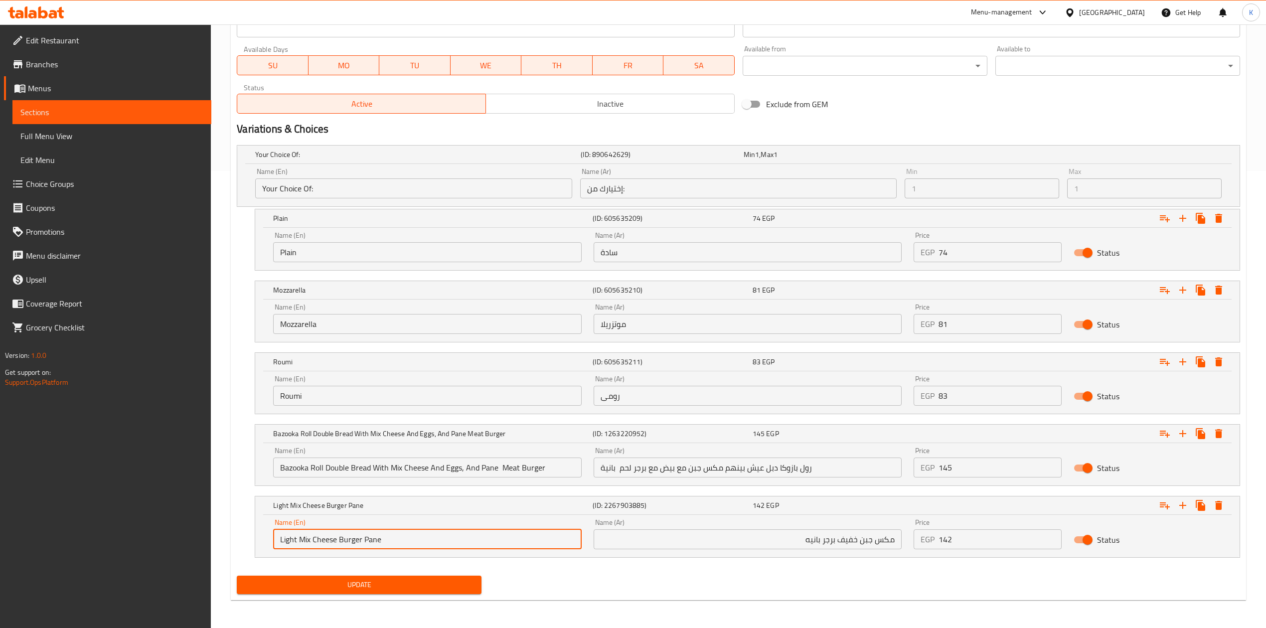
click at [325, 581] on span "Update" at bounding box center [359, 585] width 229 height 12
